Goal: Navigation & Orientation: Find specific page/section

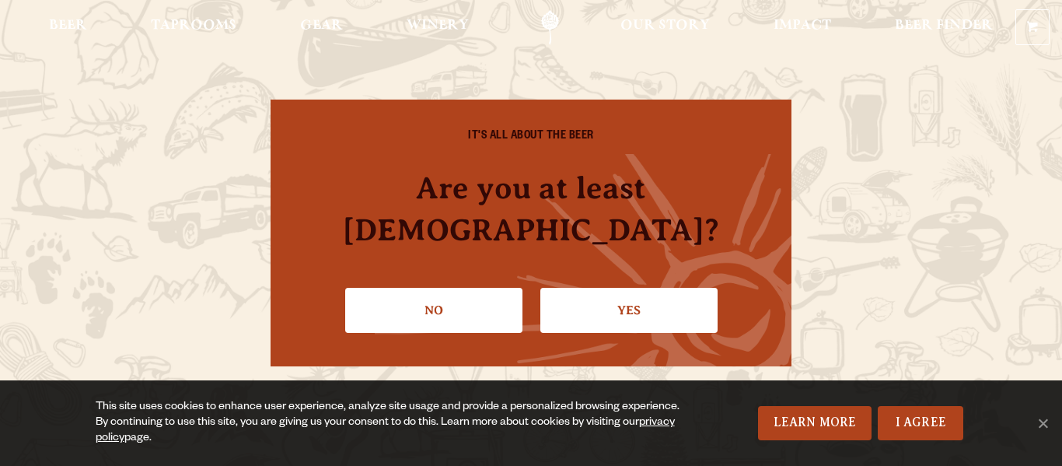
click at [604, 288] on link "Yes" at bounding box center [628, 310] width 177 height 45
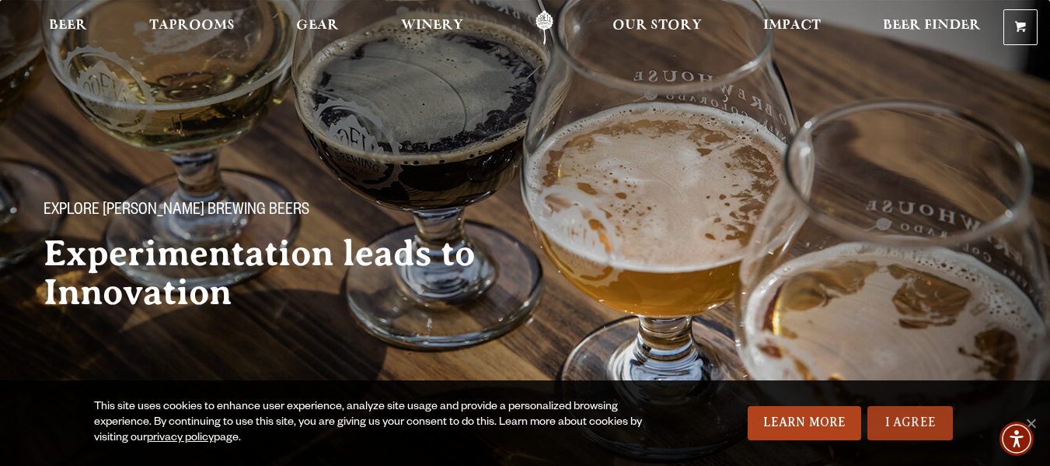
click at [894, 421] on link "I Agree" at bounding box center [910, 423] width 86 height 34
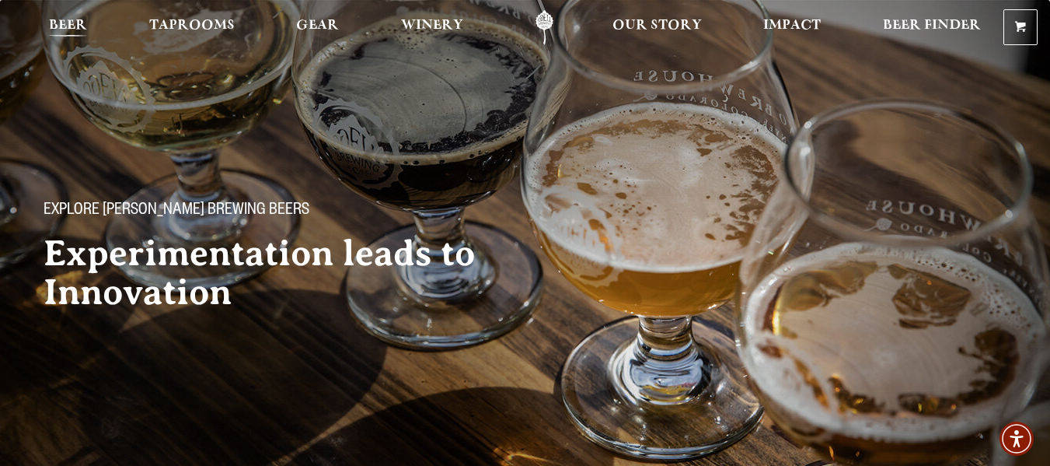
click at [68, 31] on span "Beer" at bounding box center [68, 25] width 38 height 12
click at [61, 20] on span "Beer" at bounding box center [68, 25] width 38 height 12
